Goal: Information Seeking & Learning: Learn about a topic

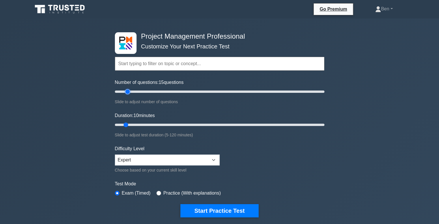
drag, startPoint x: 123, startPoint y: 92, endPoint x: 127, endPoint y: 92, distance: 4.6
type input "15"
click at [127, 92] on input "Number of questions: 15 questions" at bounding box center [219, 91] width 209 height 7
drag, startPoint x: 126, startPoint y: 124, endPoint x: 131, endPoint y: 124, distance: 5.2
type input "15"
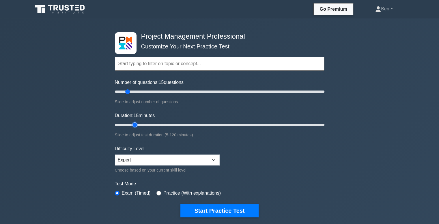
click at [131, 124] on input "Duration: 15 minutes" at bounding box center [219, 124] width 209 height 7
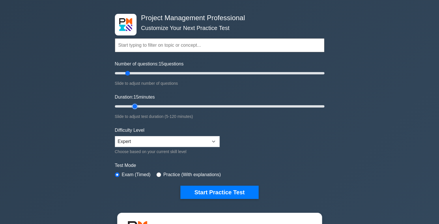
scroll to position [19, 0]
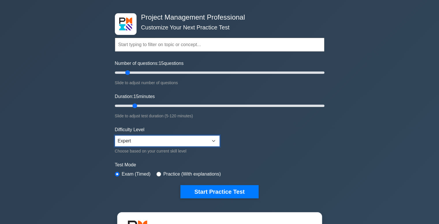
click at [156, 138] on select "Beginner Intermediate Expert" at bounding box center [167, 141] width 105 height 11
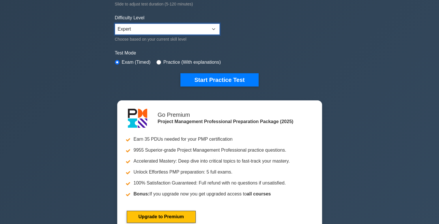
scroll to position [144, 0]
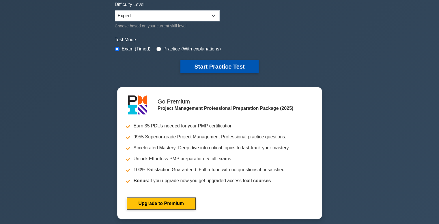
click at [228, 66] on button "Start Practice Test" at bounding box center [219, 66] width 78 height 13
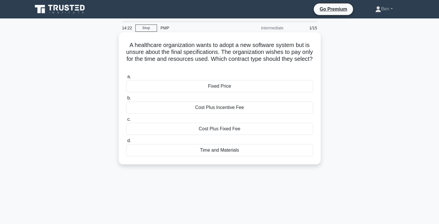
click at [217, 108] on div "Cost Plus Incentive Fee" at bounding box center [219, 108] width 187 height 12
click at [126, 100] on input "b. Cost Plus Incentive Fee" at bounding box center [126, 98] width 0 height 4
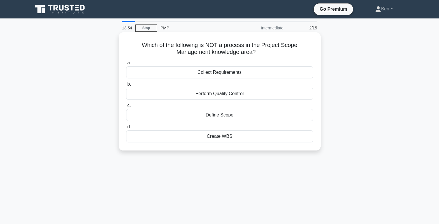
click at [172, 95] on div "Perform Quality Control" at bounding box center [219, 94] width 187 height 12
click at [126, 86] on input "b. Perform Quality Control" at bounding box center [126, 84] width 0 height 4
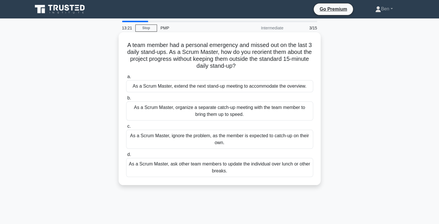
click at [168, 115] on div "As a Scrum Master, organize a separate catch-up meeting with the team member to…" at bounding box center [219, 111] width 187 height 19
click at [126, 100] on input "b. As a Scrum Master, organize a separate catch-up meeting with the team member…" at bounding box center [126, 98] width 0 height 4
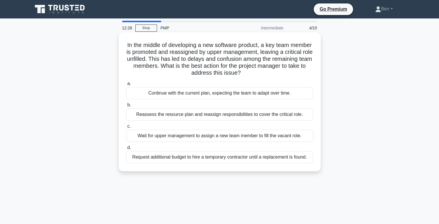
click at [192, 113] on div "Reassess the resource plan and reassign responsibilities to cover the critical …" at bounding box center [219, 114] width 187 height 12
click at [126, 107] on input "b. Reassess the resource plan and reassign responsibilities to cover the critic…" at bounding box center [126, 105] width 0 height 4
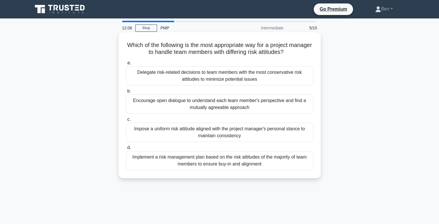
click at [193, 103] on div "Encourage open dialogue to understand each team member's perspective and find a…" at bounding box center [219, 104] width 187 height 19
click at [126, 93] on input "b. Encourage open dialogue to understand each team member's perspective and fin…" at bounding box center [126, 91] width 0 height 4
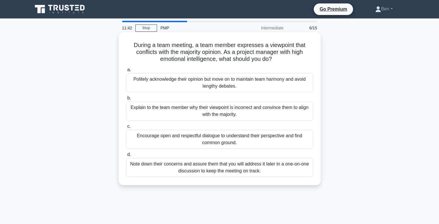
click at [196, 135] on div "Encourage open and respectful dialogue to understand their perspective and find…" at bounding box center [219, 139] width 187 height 19
click at [126, 128] on input "c. Encourage open and respectful dialogue to understand their perspective and f…" at bounding box center [126, 127] width 0 height 4
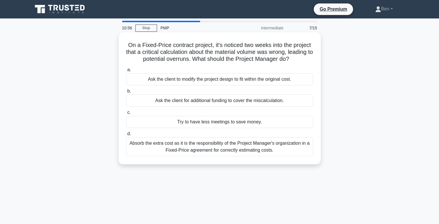
click at [217, 100] on div "Ask the client for additional funding to cover the miscalculation." at bounding box center [219, 101] width 187 height 12
click at [126, 93] on input "b. Ask the client for additional funding to cover the miscalculation." at bounding box center [126, 91] width 0 height 4
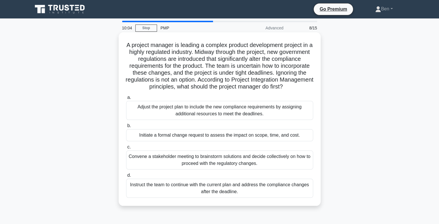
click at [185, 141] on div "Initiate a formal change request to assess the impact on scope, time, and cost." at bounding box center [219, 135] width 187 height 12
click at [126, 128] on input "b. Initiate a formal change request to assess the impact on scope, time, and co…" at bounding box center [126, 126] width 0 height 4
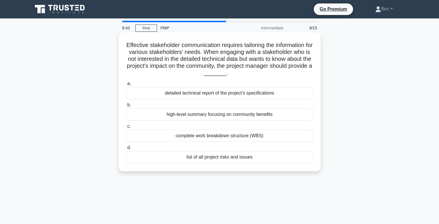
click at [198, 113] on div "high-level summary focusing on community benefits" at bounding box center [219, 114] width 187 height 12
click at [126, 107] on input "b. high-level summary focusing on community benefits" at bounding box center [126, 105] width 0 height 4
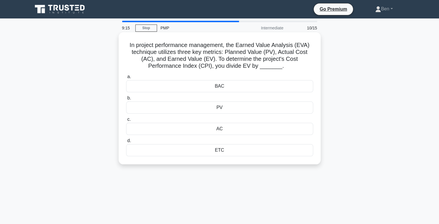
click at [229, 107] on div "PV" at bounding box center [219, 108] width 187 height 12
click at [126, 100] on input "b. PV" at bounding box center [126, 98] width 0 height 4
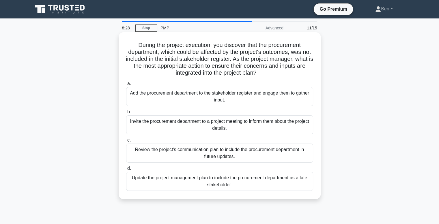
click at [157, 97] on div "Add the procurement department to the stakeholder register and engage them to g…" at bounding box center [219, 96] width 187 height 19
click at [126, 86] on input "a. Add the procurement department to the stakeholder register and engage them t…" at bounding box center [126, 84] width 0 height 4
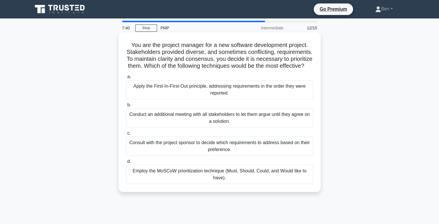
click at [165, 156] on div "Consult with the project sponsor to decide which requirements to address based …" at bounding box center [219, 146] width 187 height 19
click at [126, 135] on input "c. Consult with the project sponsor to decide which requirements to address bas…" at bounding box center [126, 134] width 0 height 4
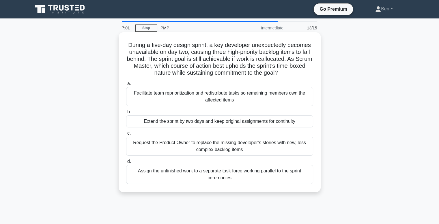
click at [157, 97] on div "Facilitate team reprioritization and redistribute tasks so remaining members ow…" at bounding box center [219, 96] width 187 height 19
click at [126, 86] on input "a. Facilitate team reprioritization and redistribute tasks so remaining members…" at bounding box center [126, 84] width 0 height 4
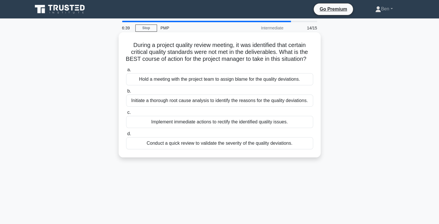
click at [164, 107] on div "Initiate a thorough root cause analysis to identify the reasons for the quality…" at bounding box center [219, 101] width 187 height 12
click at [126, 93] on input "b. Initiate a thorough root cause analysis to identify the reasons for the qual…" at bounding box center [126, 91] width 0 height 4
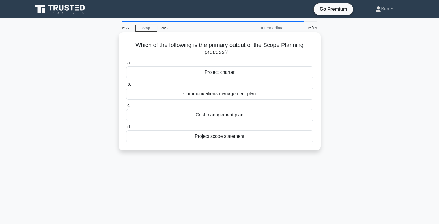
click at [237, 138] on div "Project scope statement" at bounding box center [219, 136] width 187 height 12
click at [126, 129] on input "d. Project scope statement" at bounding box center [126, 127] width 0 height 4
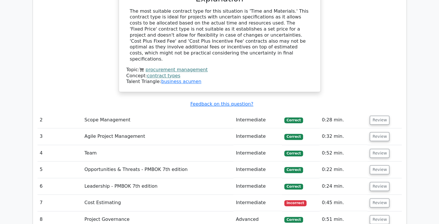
scroll to position [740, 0]
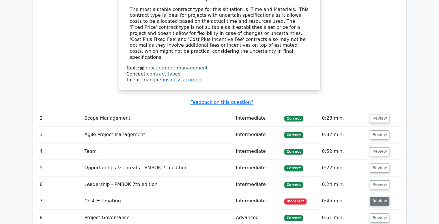
click at [372, 197] on button "Review" at bounding box center [379, 201] width 20 height 9
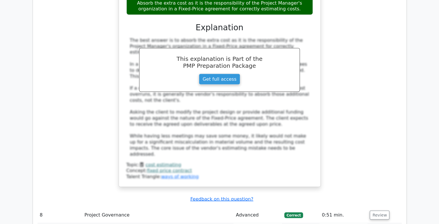
scroll to position [1125, 0]
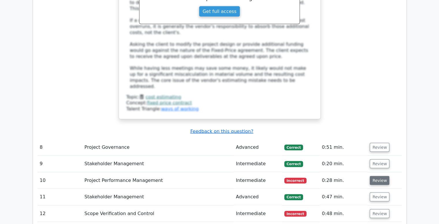
click at [380, 176] on button "Review" at bounding box center [379, 180] width 20 height 9
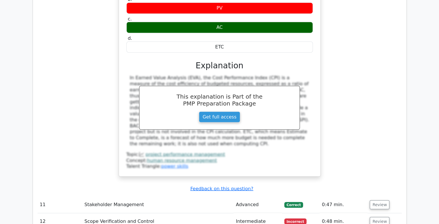
scroll to position [1413, 0]
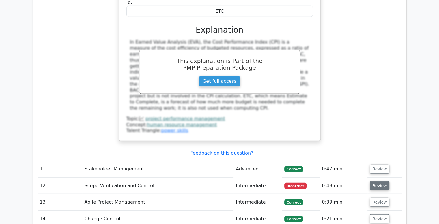
click at [380, 181] on button "Review" at bounding box center [379, 185] width 20 height 9
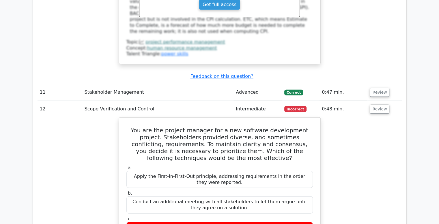
scroll to position [1490, 0]
